Goal: Find specific page/section: Find specific page/section

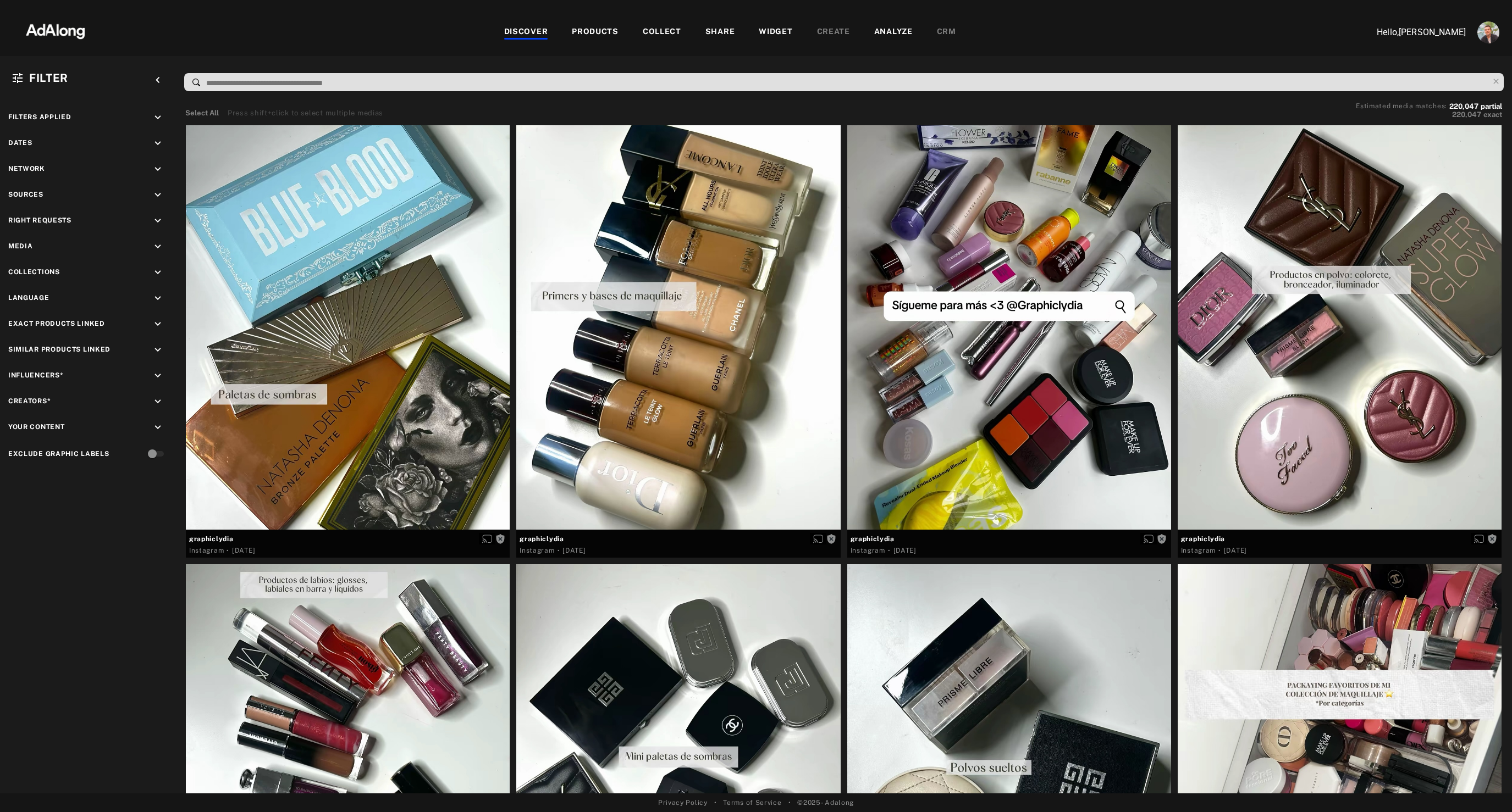
click at [782, 28] on div "WIDGET" at bounding box center [775, 32] width 33 height 13
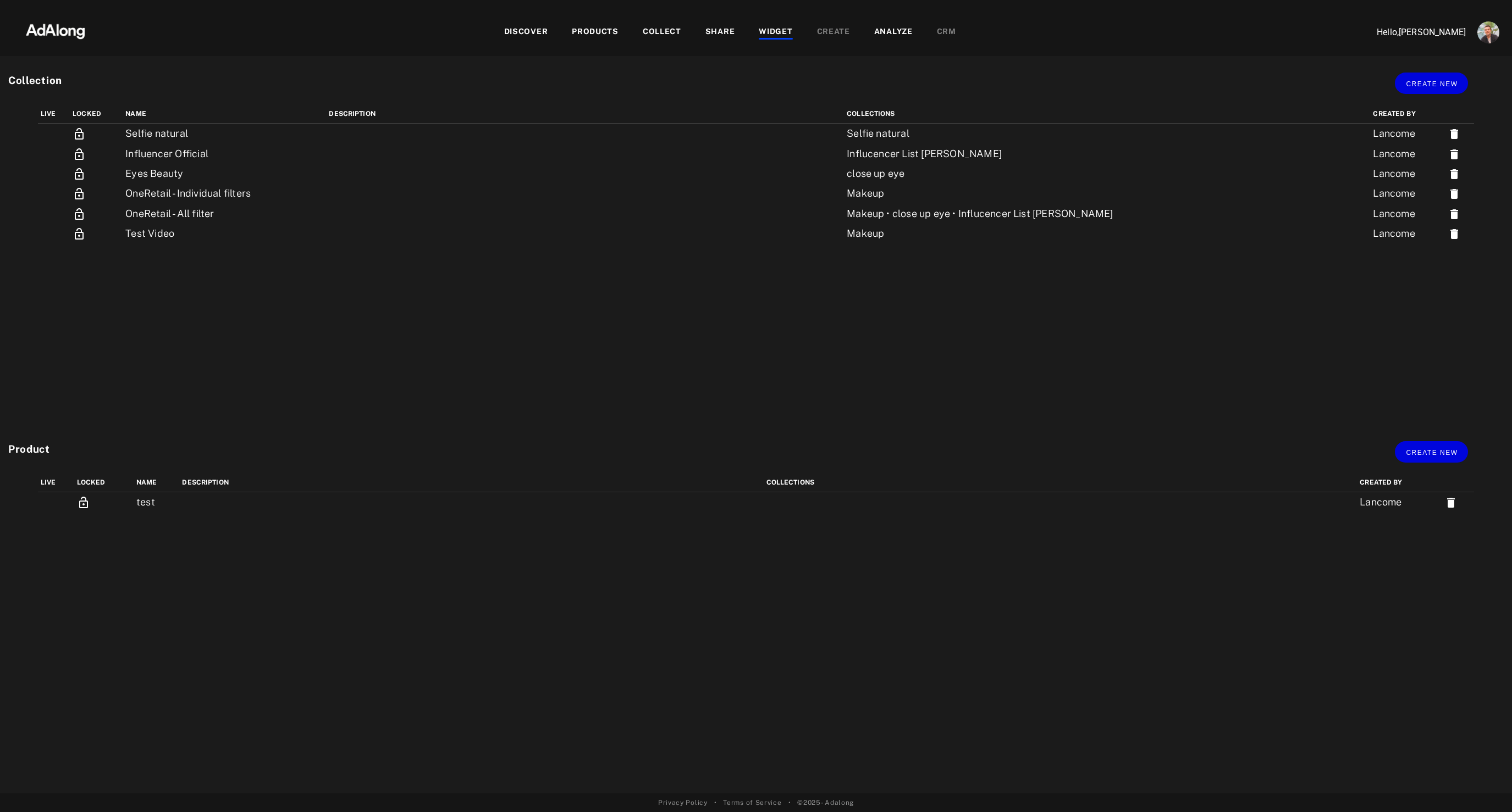
click at [593, 33] on div "PRODUCTS" at bounding box center [595, 32] width 47 height 13
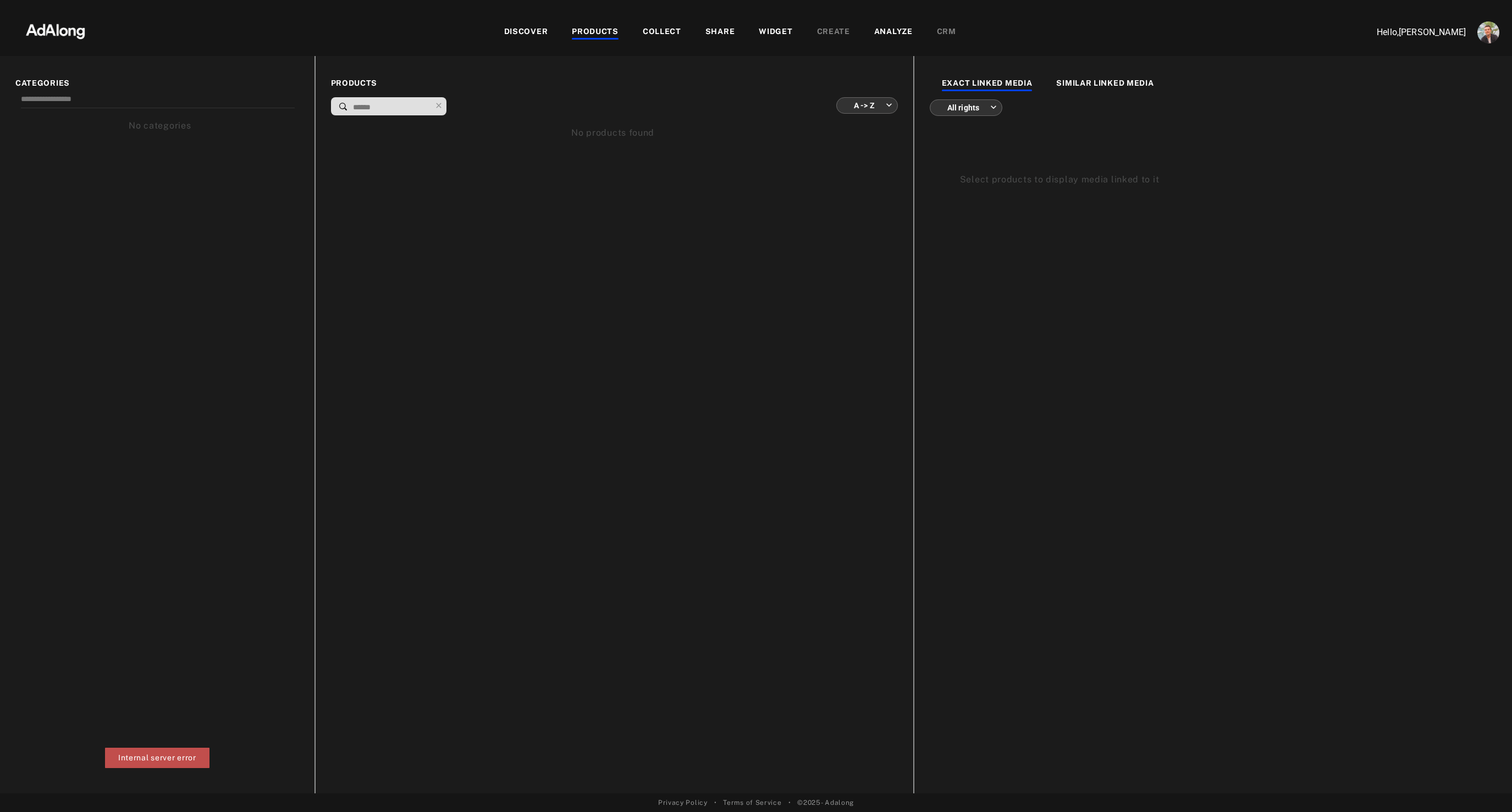
click at [778, 38] on div "WIDGET" at bounding box center [775, 32] width 33 height 13
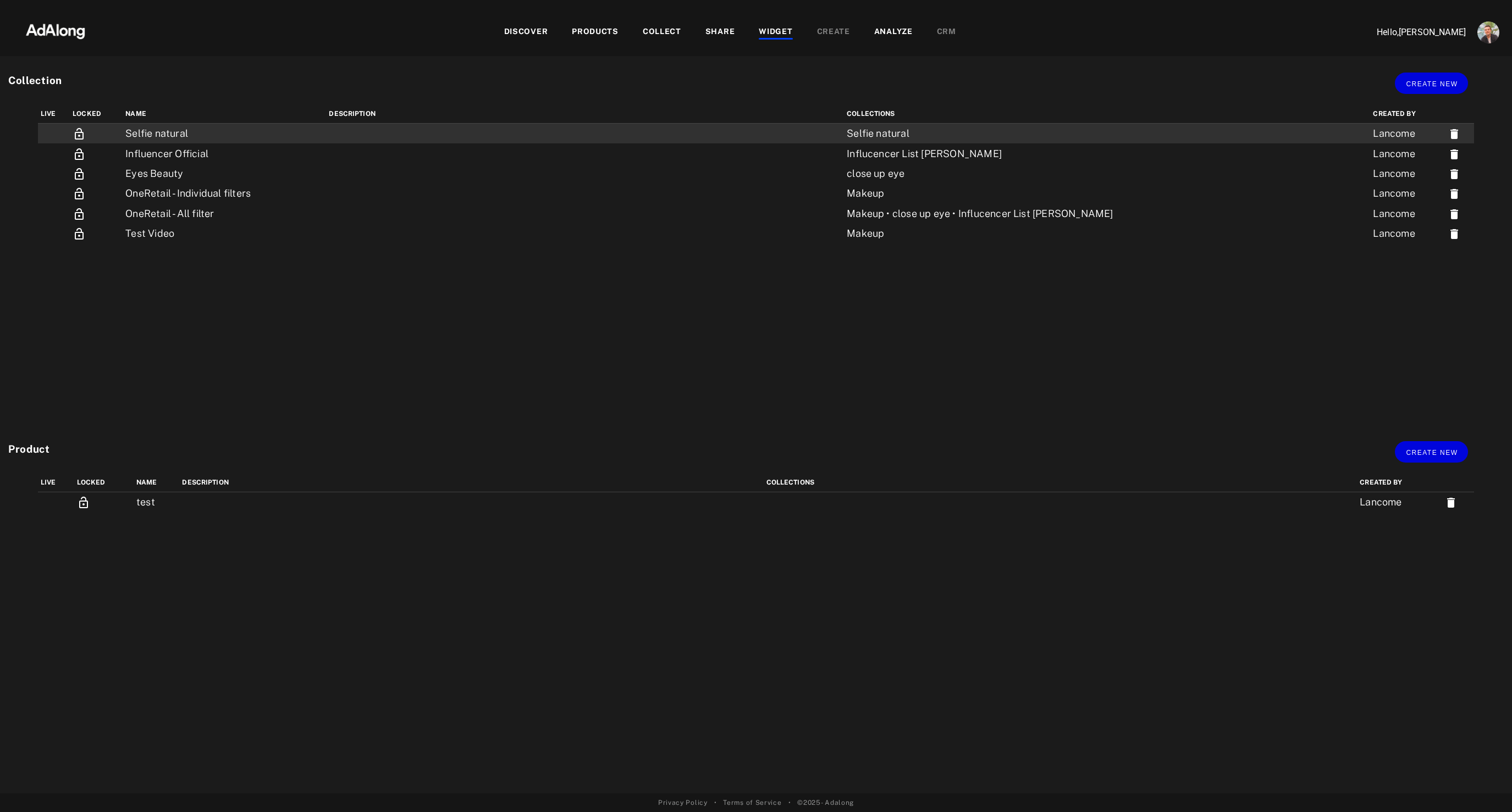
click at [131, 128] on td "Selfie natural" at bounding box center [224, 134] width 204 height 21
